Goal: Transaction & Acquisition: Purchase product/service

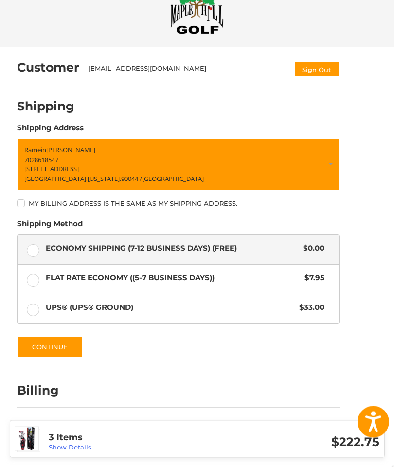
scroll to position [56, 0]
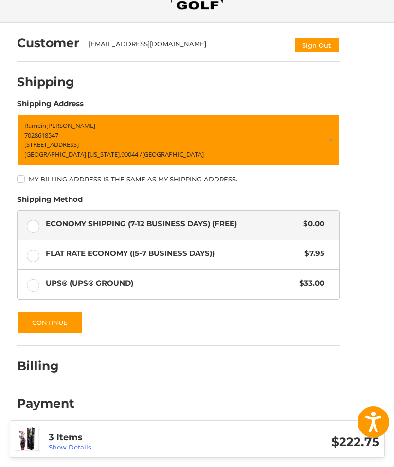
click at [338, 359] on div "Billing" at bounding box center [178, 366] width 322 height 33
click at [340, 360] on ol "Customer rameindamone@hotmail.com Sign Out Shipping Shipping Address Ramein Eth…" at bounding box center [197, 221] width 360 height 397
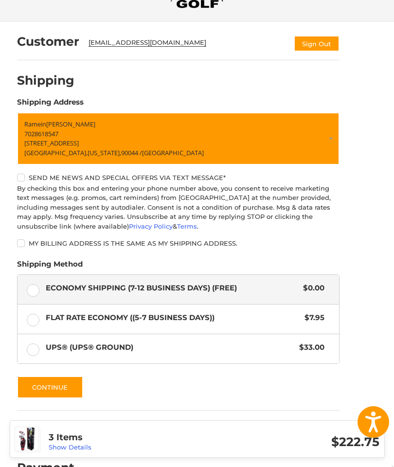
click at [32, 180] on label "Send me news and special offers via text message*" at bounding box center [178, 178] width 322 height 8
click at [23, 175] on label "Send me news and special offers via text message*" at bounding box center [178, 178] width 322 height 8
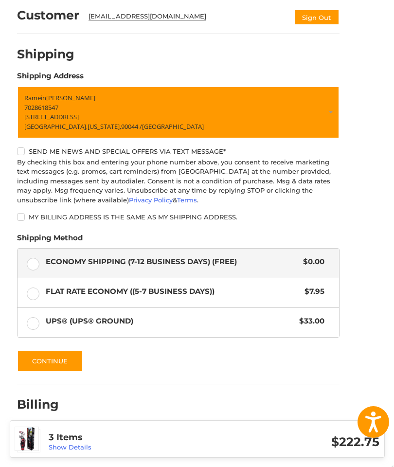
click at [62, 355] on button "Continue" at bounding box center [50, 361] width 66 height 22
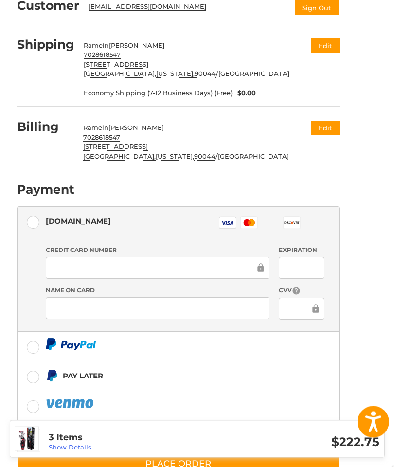
scroll to position [123, 0]
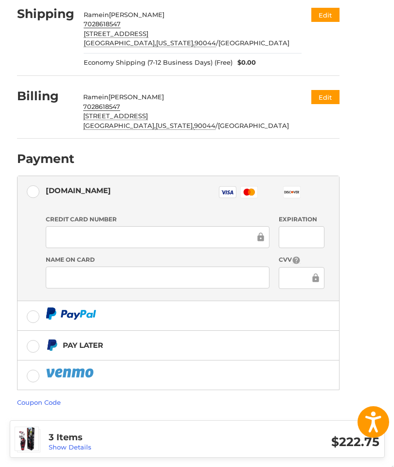
click at [47, 394] on form "Payment Methods Authorize.net Authorize.net Visa Master Amex Discover Diners Cl…" at bounding box center [178, 310] width 322 height 271
click at [43, 401] on link "Coupon Code" at bounding box center [39, 402] width 44 height 8
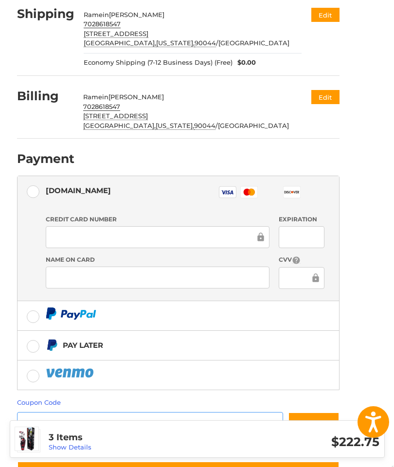
click at [210, 423] on input "Gift Certificate or Coupon Code" at bounding box center [150, 423] width 266 height 22
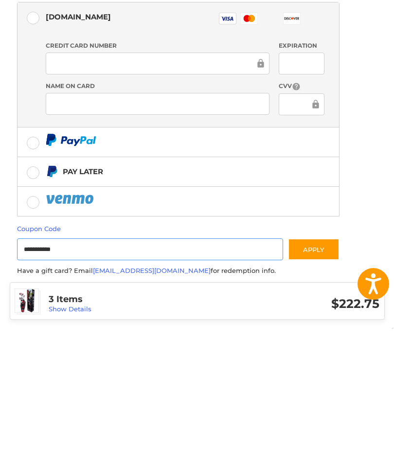
scroll to position [203, 0]
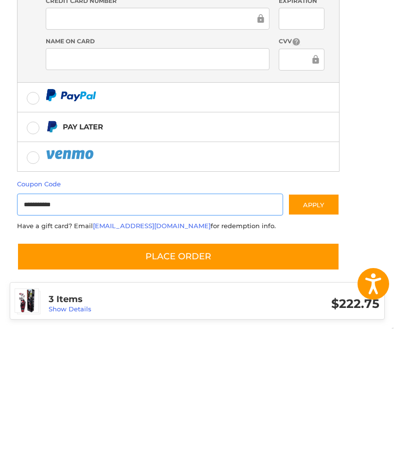
type input "**********"
click at [256, 381] on button "Place Order" at bounding box center [178, 395] width 322 height 28
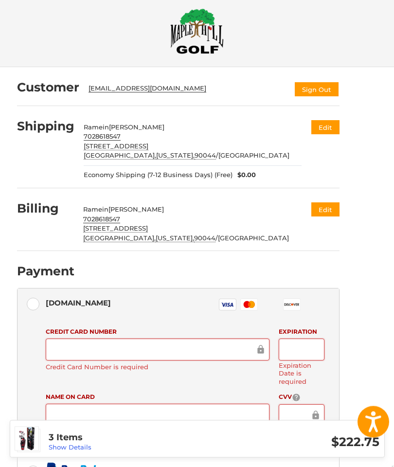
scroll to position [0, 0]
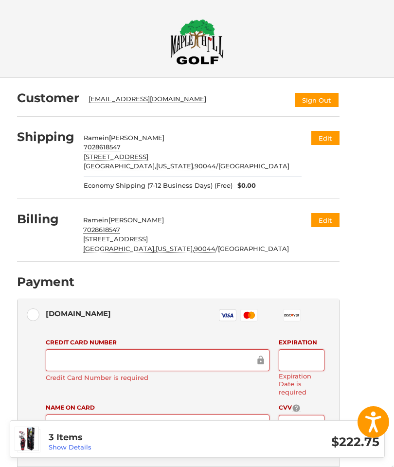
click at [185, 61] on img at bounding box center [196, 42] width 53 height 46
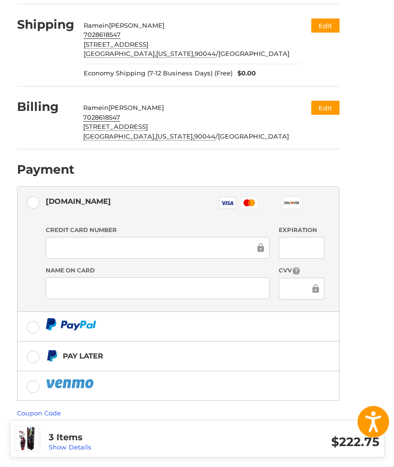
scroll to position [123, 0]
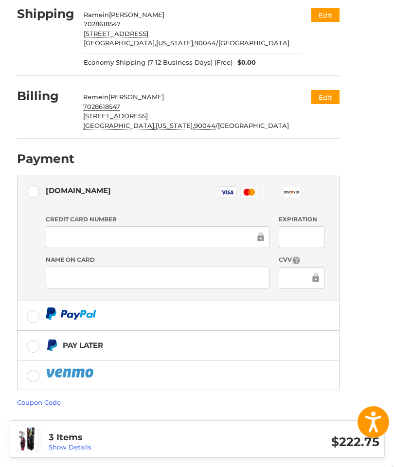
click at [52, 398] on link "Coupon Code" at bounding box center [39, 402] width 44 height 8
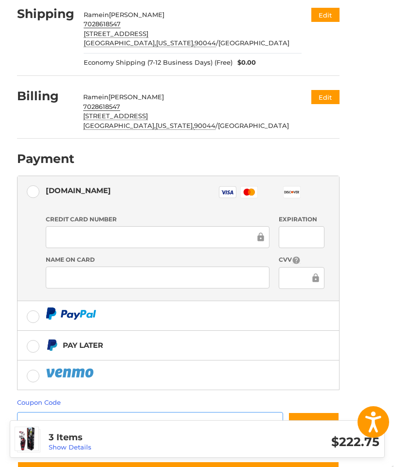
click at [153, 418] on input "Gift Certificate or Coupon Code" at bounding box center [150, 423] width 266 height 22
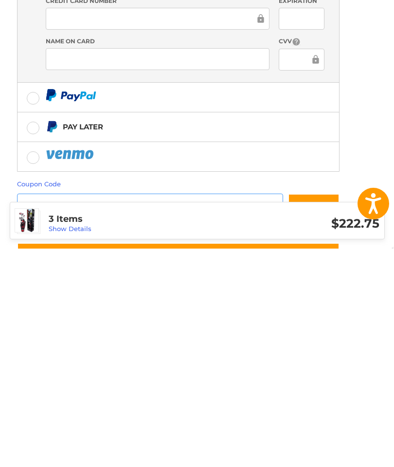
scroll to position [203, 0]
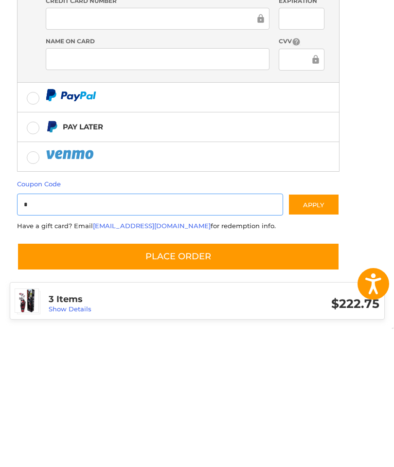
type input "*"
type input "*********"
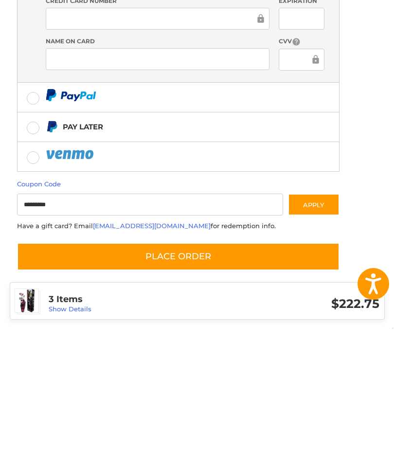
click at [190, 381] on button "Place Order" at bounding box center [178, 395] width 322 height 28
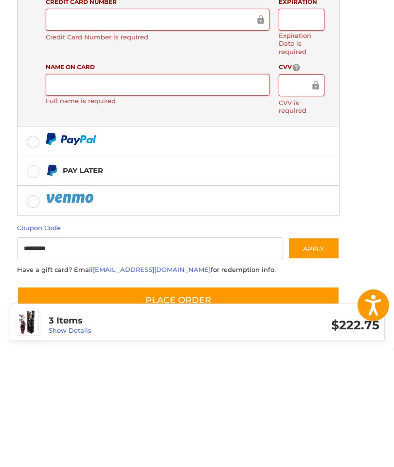
scroll to position [245, 0]
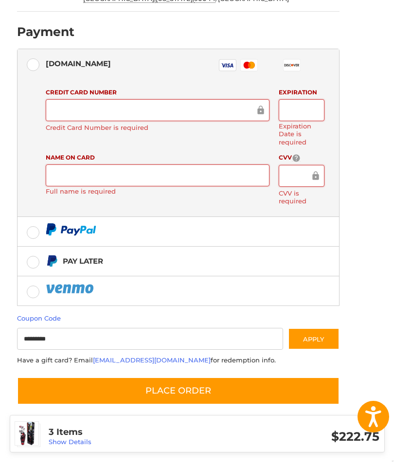
click at [76, 129] on label "Credit Card Number is required" at bounding box center [158, 133] width 224 height 8
click at [81, 116] on div at bounding box center [158, 116] width 224 height 22
click at [215, 105] on div at bounding box center [158, 116] width 224 height 22
click at [182, 115] on div at bounding box center [158, 116] width 224 height 22
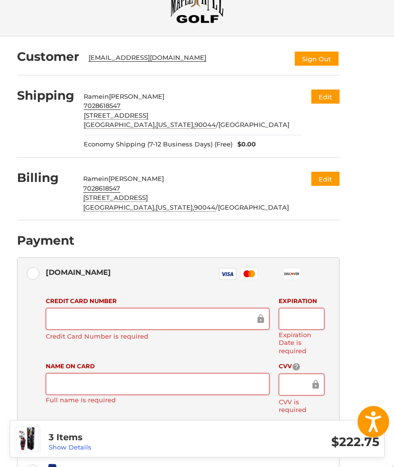
scroll to position [0, 0]
